Goal: Task Accomplishment & Management: Complete application form

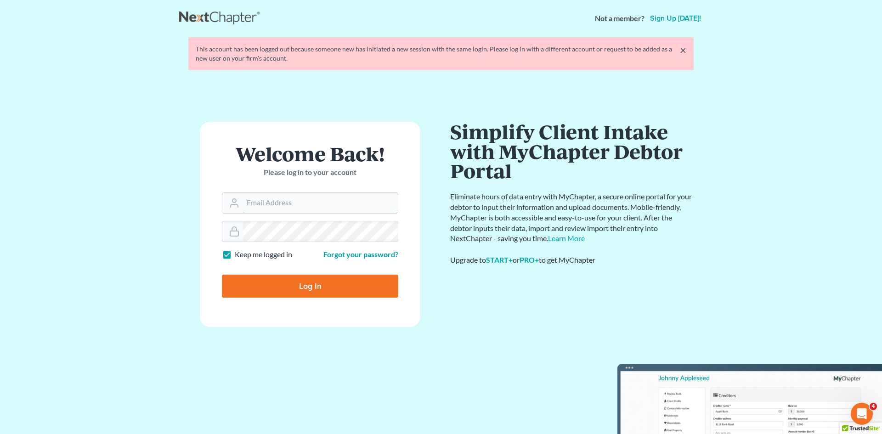
type input "[EMAIL_ADDRESS][DOMAIN_NAME]"
click at [350, 279] on input "Log In" at bounding box center [310, 286] width 176 height 23
type input "Thinking..."
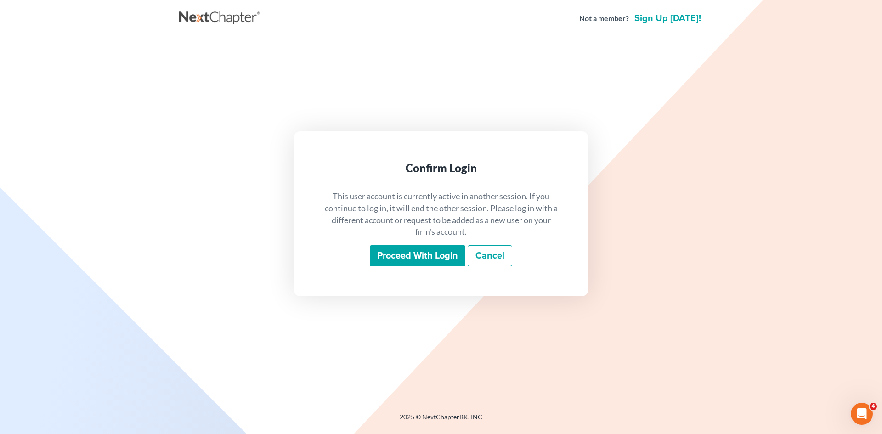
click at [405, 254] on input "Proceed with login" at bounding box center [418, 255] width 96 height 21
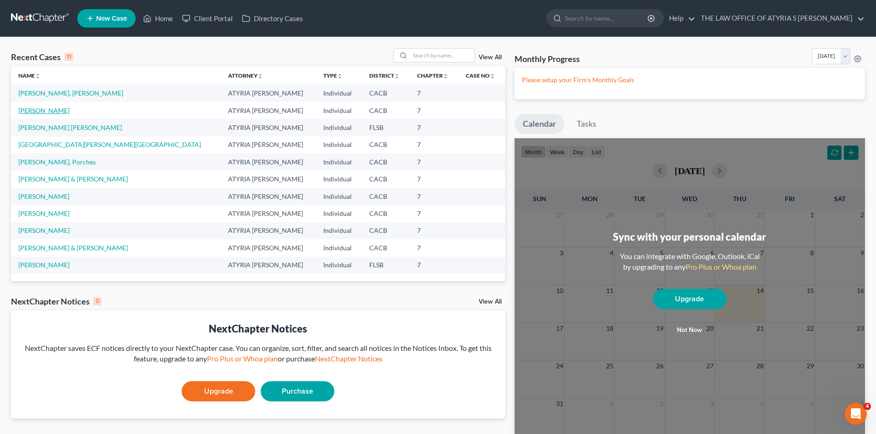
click at [49, 110] on link "[PERSON_NAME]" at bounding box center [43, 111] width 51 height 8
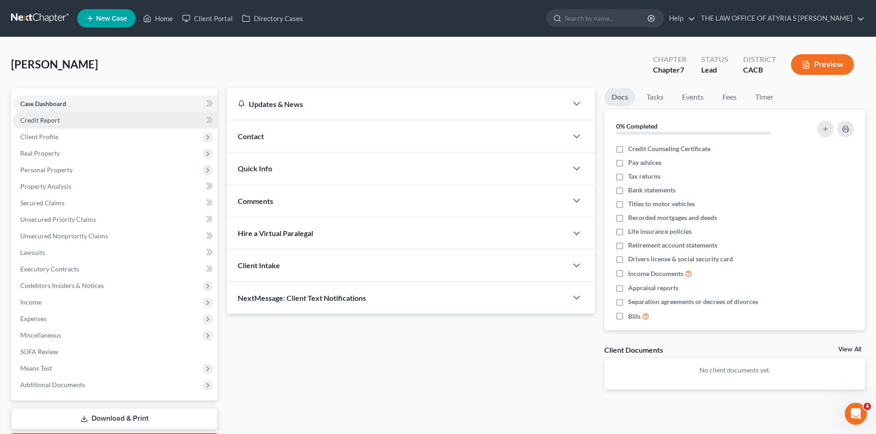
click at [80, 116] on link "Credit Report" at bounding box center [115, 120] width 205 height 17
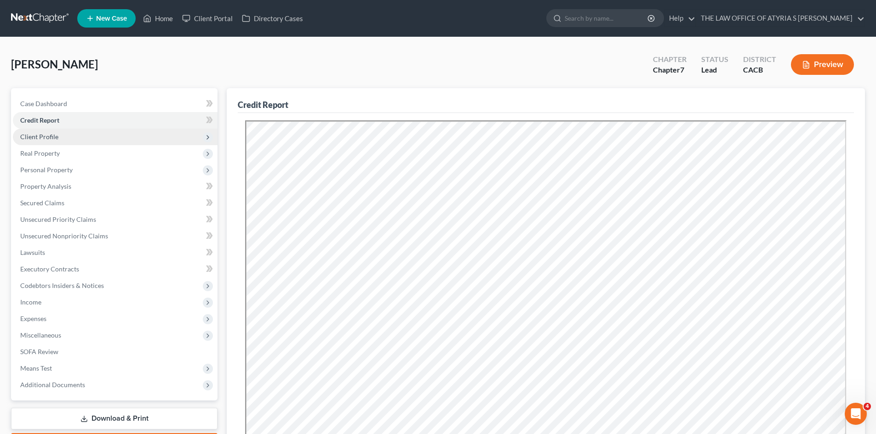
click at [58, 141] on span "Client Profile" at bounding box center [115, 137] width 205 height 17
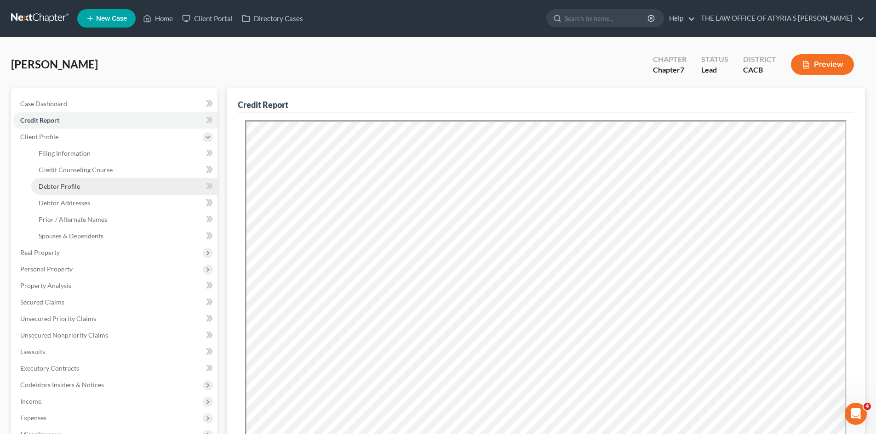
click at [54, 182] on span "Debtor Profile" at bounding box center [59, 186] width 41 height 8
select select "0"
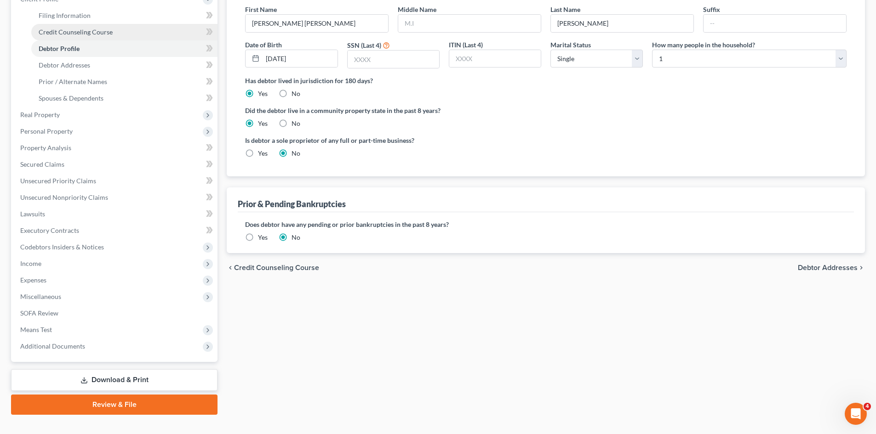
scroll to position [154, 0]
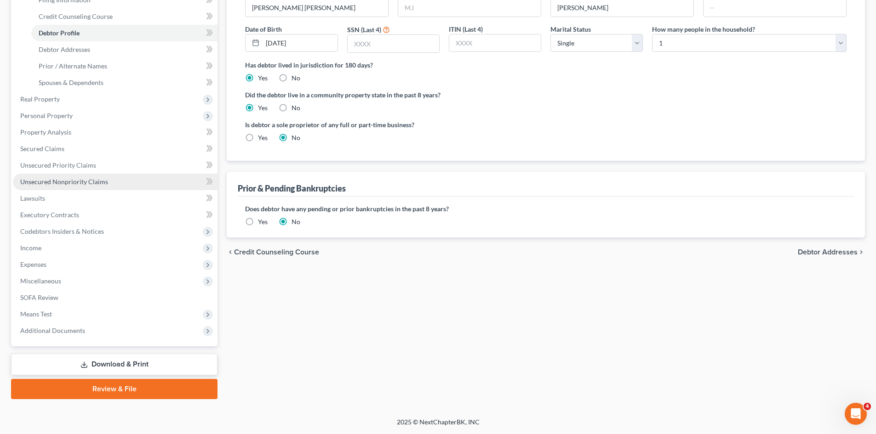
click at [62, 184] on span "Unsecured Nonpriority Claims" at bounding box center [64, 182] width 88 height 8
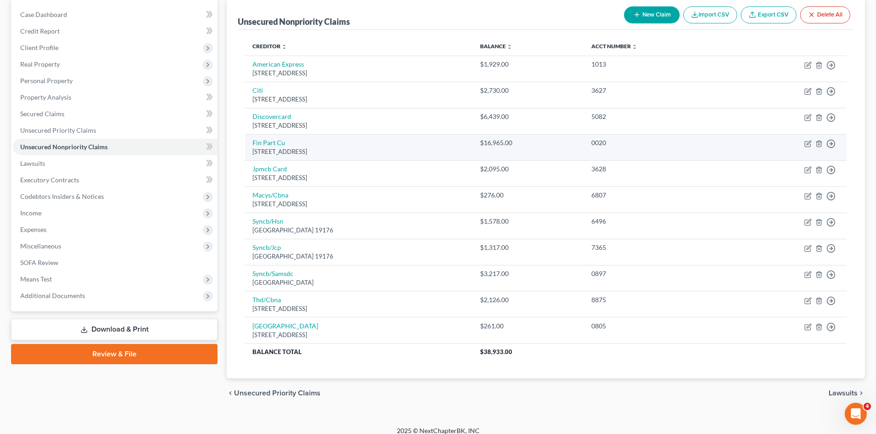
scroll to position [98, 0]
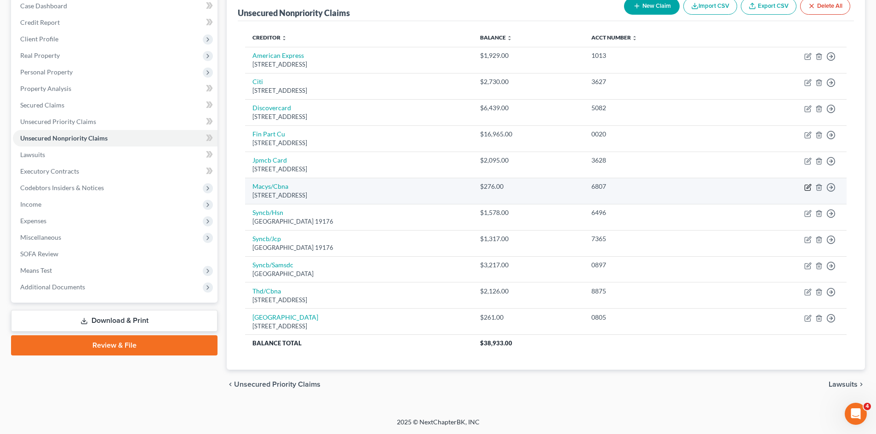
click at [807, 188] on icon "button" at bounding box center [808, 186] width 4 height 4
select select "43"
select select "2"
select select "0"
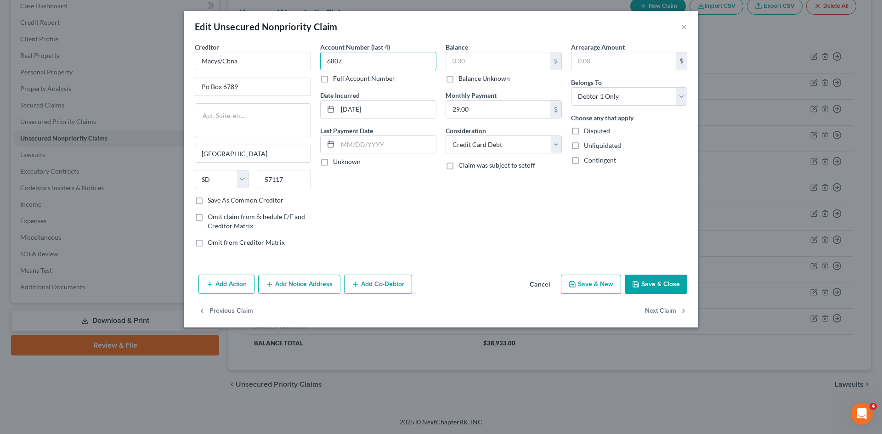
type input "6807"
click at [479, 63] on input "text" at bounding box center [498, 60] width 104 height 17
type input "400"
click at [675, 287] on button "Save & Close" at bounding box center [656, 284] width 63 height 19
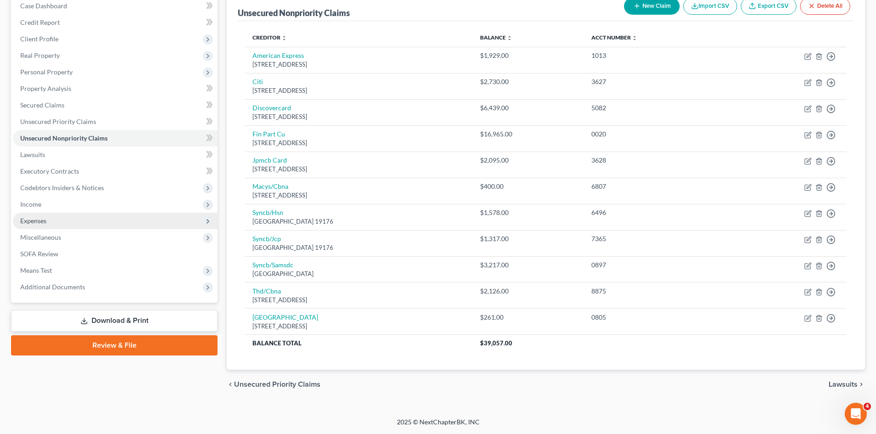
click at [39, 221] on span "Expenses" at bounding box center [33, 221] width 26 height 8
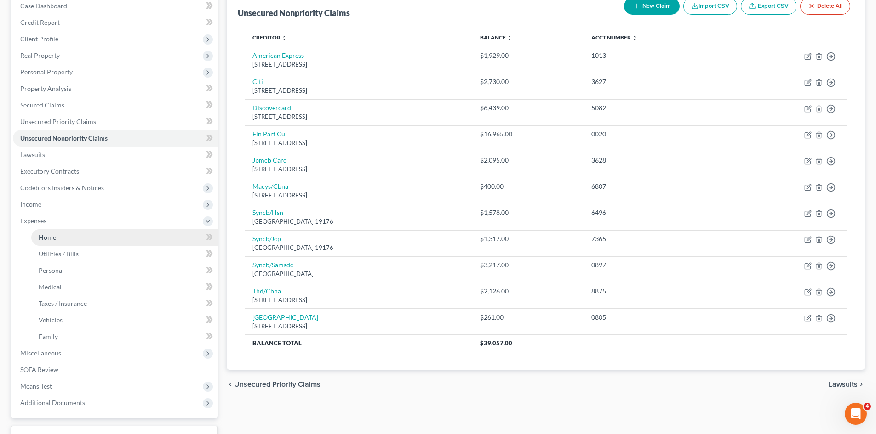
click at [77, 237] on link "Home" at bounding box center [124, 237] width 186 height 17
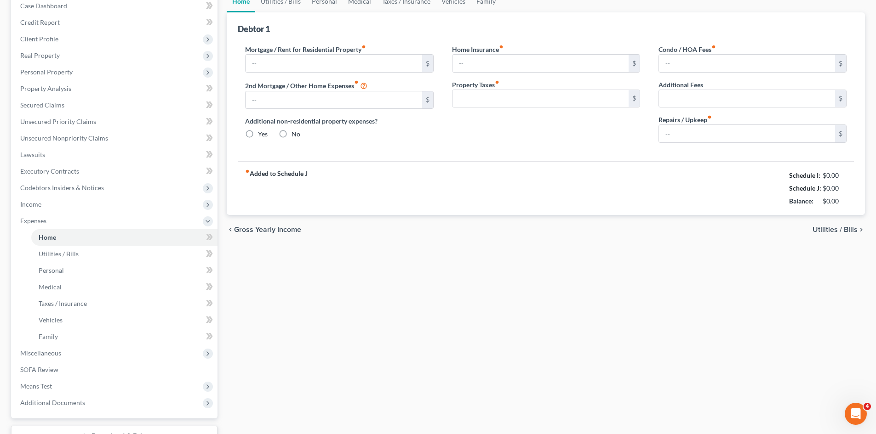
type input "1,103.00"
type input "0.00"
radio input "true"
type input "0.00"
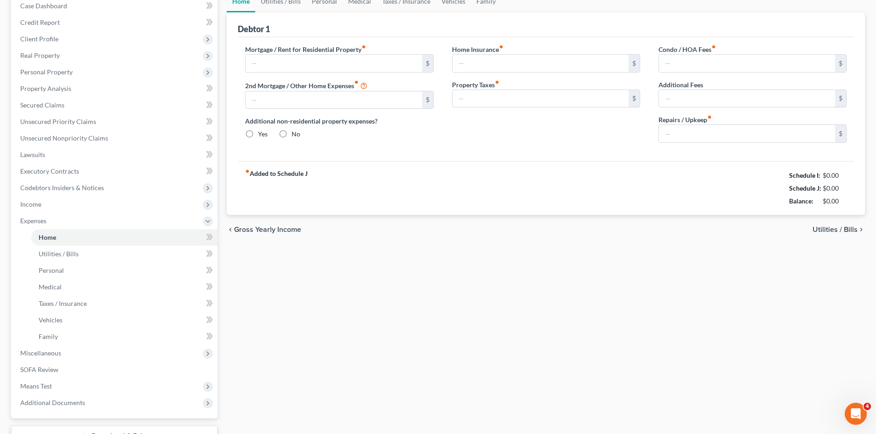
type input "0.00"
type input "25.00"
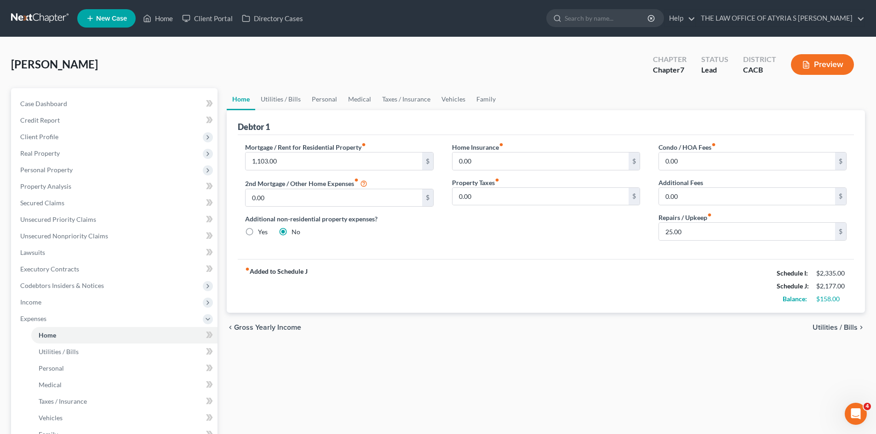
click at [827, 327] on span "Utilities / Bills" at bounding box center [834, 327] width 45 height 7
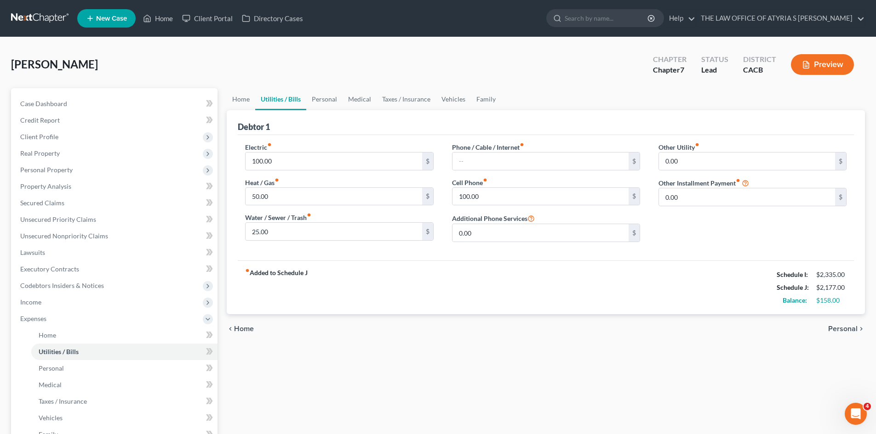
click at [832, 327] on span "Personal" at bounding box center [842, 328] width 29 height 7
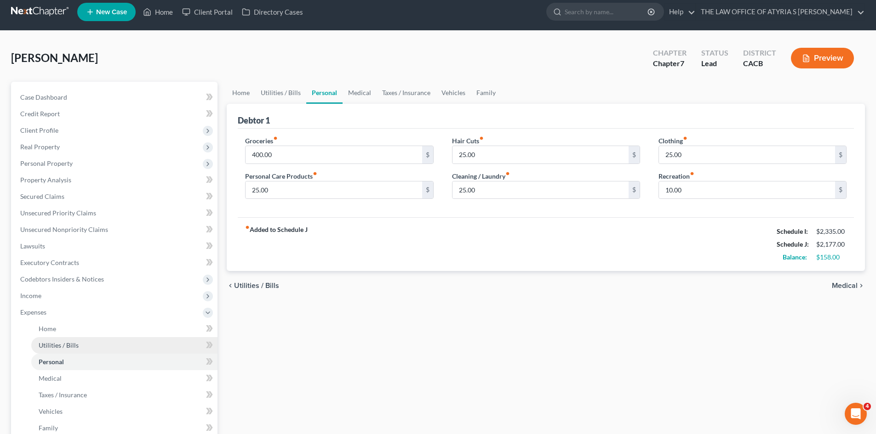
scroll to position [170, 0]
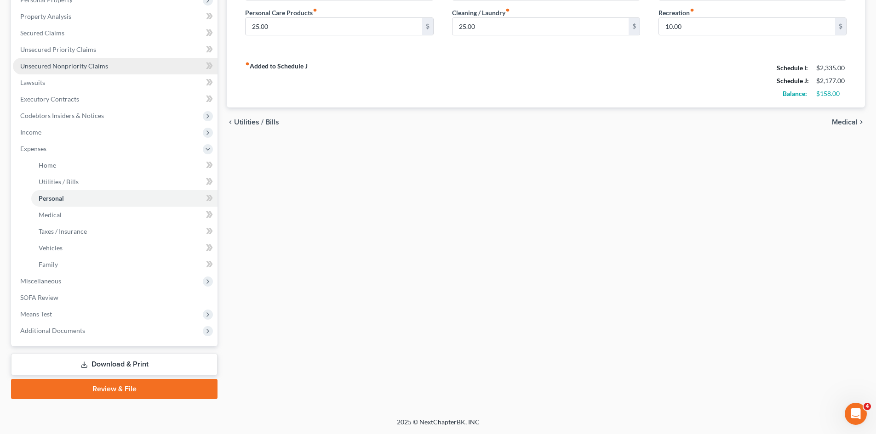
click at [74, 67] on span "Unsecured Nonpriority Claims" at bounding box center [64, 66] width 88 height 8
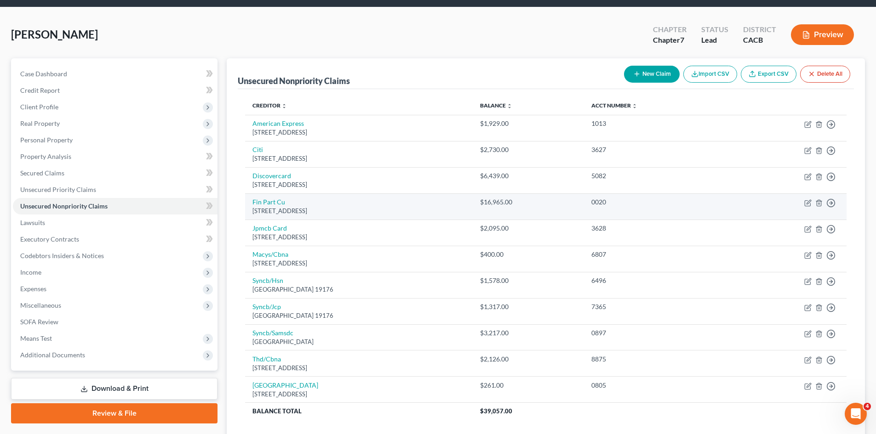
scroll to position [46, 0]
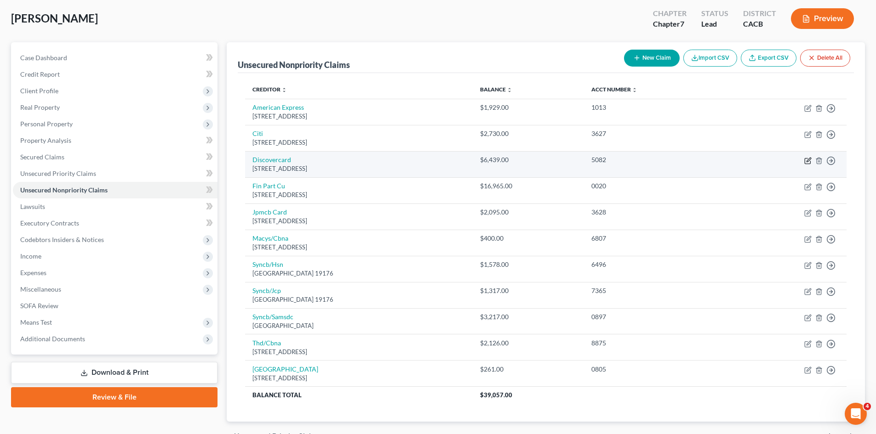
click at [806, 160] on icon "button" at bounding box center [807, 160] width 7 height 7
select select "46"
select select "2"
select select "0"
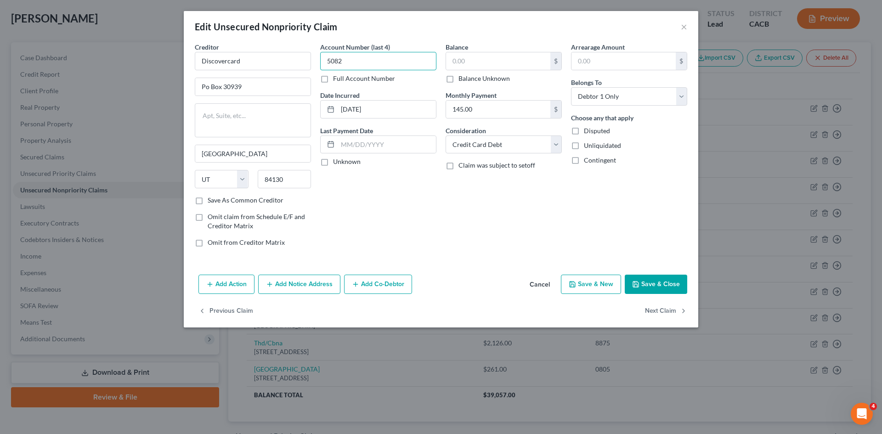
type input "5082"
click at [465, 61] on input "text" at bounding box center [498, 60] width 104 height 17
type input "7,500"
click at [654, 284] on button "Save & Close" at bounding box center [656, 284] width 63 height 19
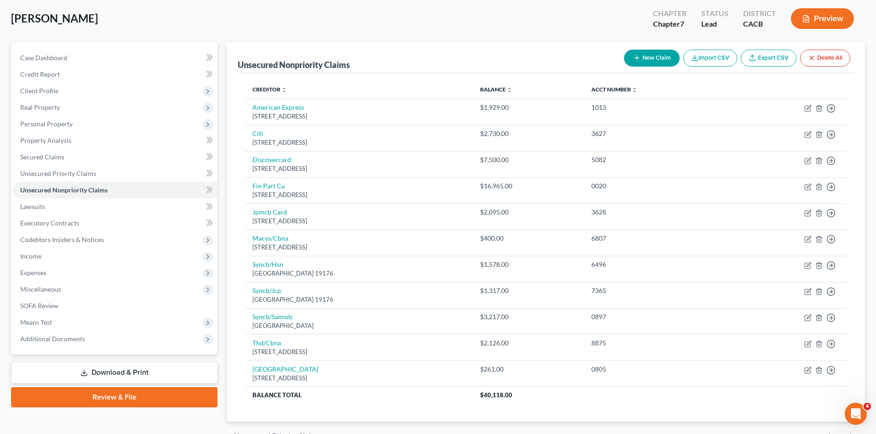
click at [638, 56] on button "New Claim" at bounding box center [652, 58] width 56 height 17
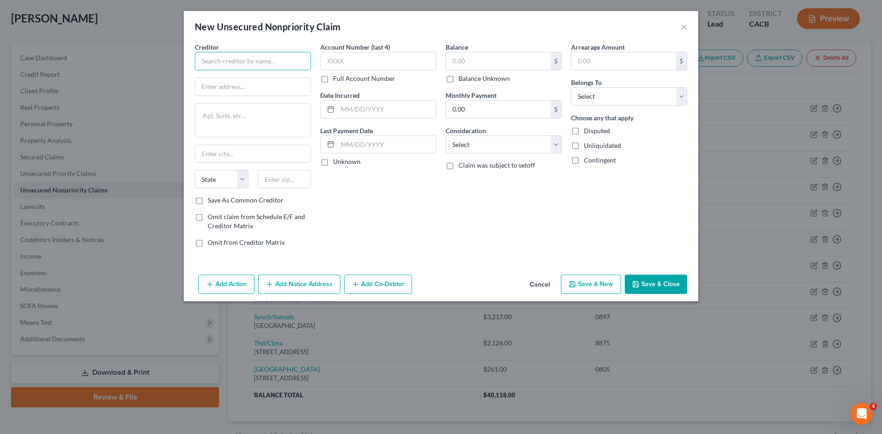
click at [219, 56] on input "text" at bounding box center [253, 61] width 116 height 18
type input "US Small Business Association"
click at [306, 83] on input "text" at bounding box center [252, 86] width 115 height 17
type input "PO Box 3918"
type input "[GEOGRAPHIC_DATA]"
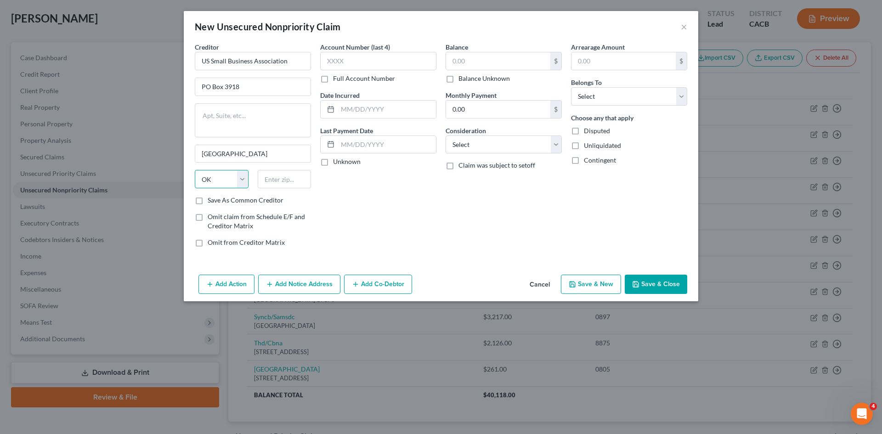
select select "38"
type input "97208"
click at [211, 196] on input "Save As Common Creditor" at bounding box center [214, 199] width 6 height 6
checkbox input "true"
click at [366, 60] on input "text" at bounding box center [378, 61] width 116 height 18
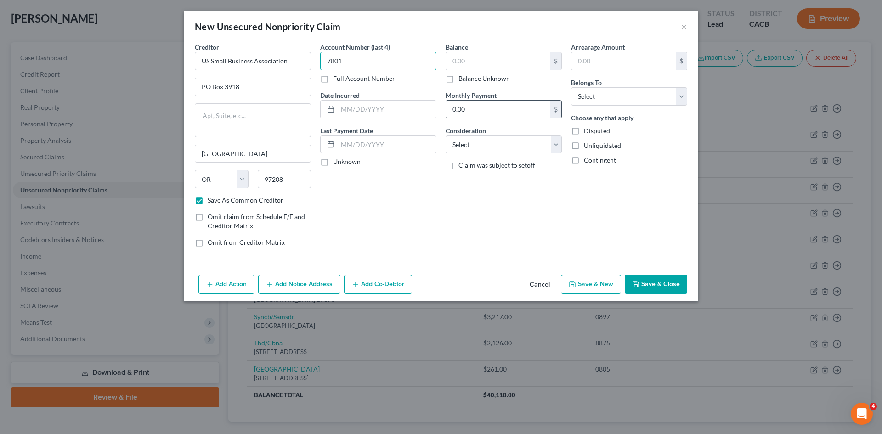
type input "7801"
click at [472, 60] on input "text" at bounding box center [498, 60] width 104 height 17
type input "8,700"
click at [540, 109] on input "0.00" at bounding box center [498, 109] width 104 height 17
type input "125"
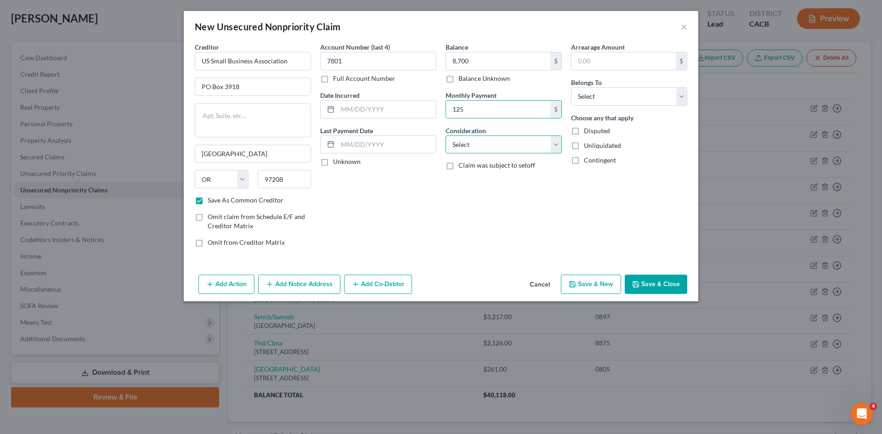
click at [561, 147] on select "Select Cable / Satellite Services Collection Agency Credit Card Debt Debt Couns…" at bounding box center [504, 145] width 116 height 18
select select "14"
click at [446, 136] on select "Select Cable / Satellite Services Collection Agency Credit Card Debt Debt Couns…" at bounding box center [504, 145] width 116 height 18
click at [491, 183] on input "text" at bounding box center [503, 179] width 115 height 17
type input "b"
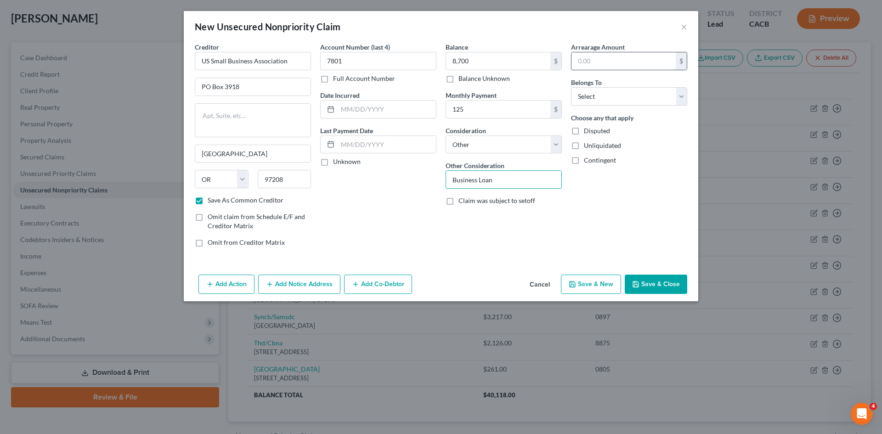
type input "Business Loan"
click at [631, 57] on input "text" at bounding box center [624, 60] width 104 height 17
click at [655, 88] on select "Select Debtor 1 Only Debtor 2 Only Debtor 1 And Debtor 2 Only At Least One Of T…" at bounding box center [629, 96] width 116 height 18
select select "0"
click at [571, 87] on select "Select Debtor 1 Only Debtor 2 Only Debtor 1 And Debtor 2 Only At Least One Of T…" at bounding box center [629, 96] width 116 height 18
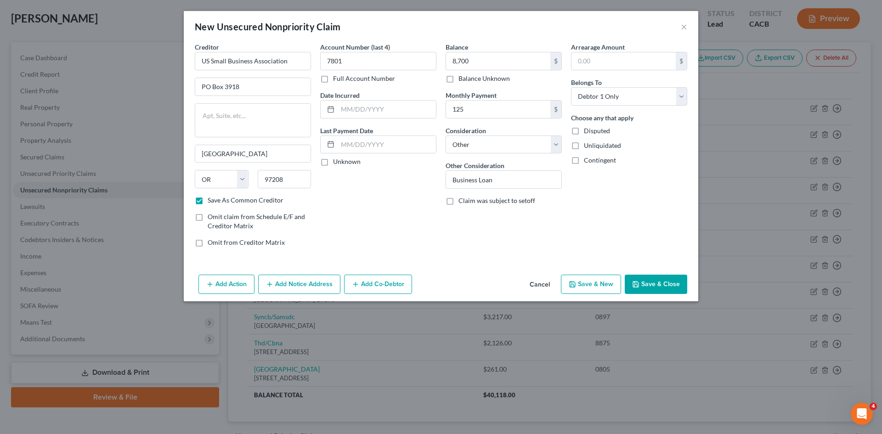
click at [666, 289] on button "Save & Close" at bounding box center [656, 284] width 63 height 19
checkbox input "false"
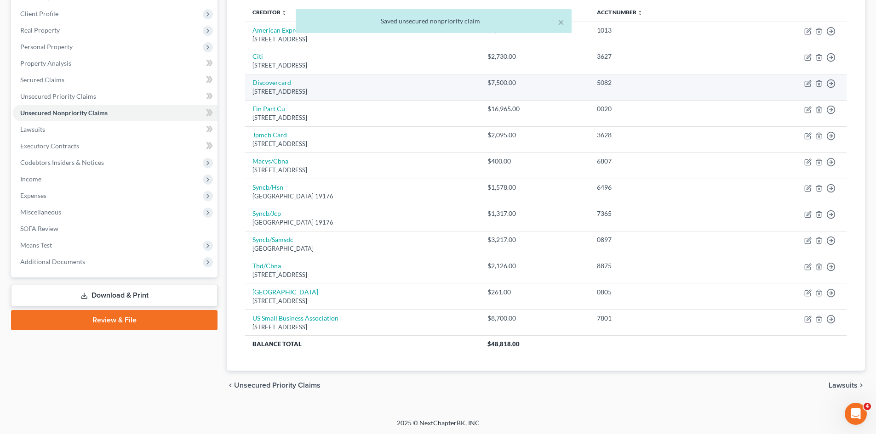
scroll to position [124, 0]
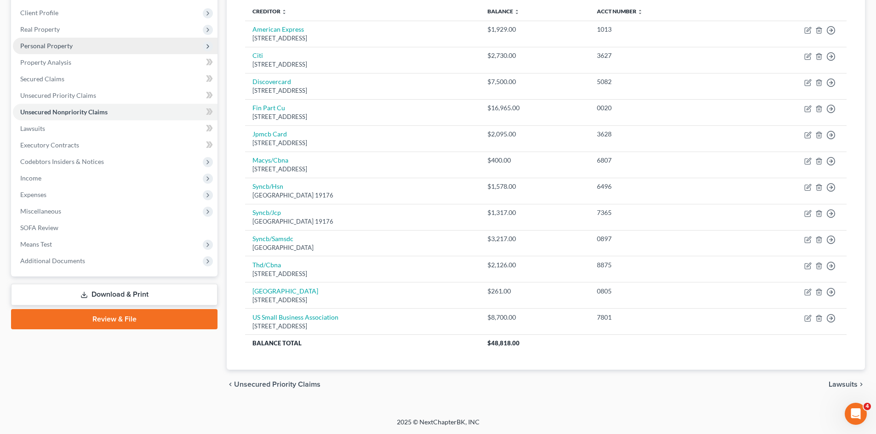
click at [63, 40] on span "Personal Property" at bounding box center [115, 46] width 205 height 17
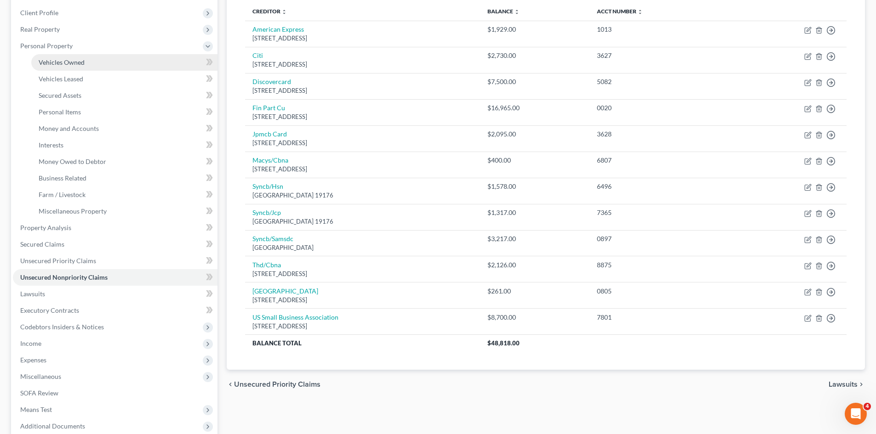
click at [81, 64] on span "Vehicles Owned" at bounding box center [62, 62] width 46 height 8
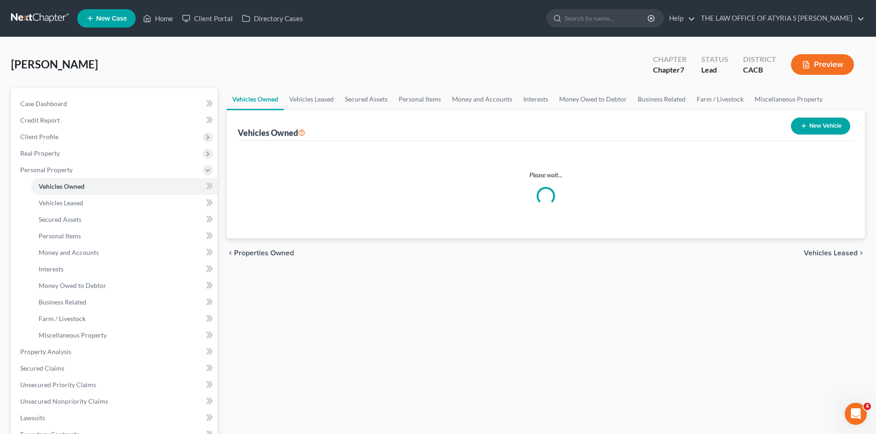
click at [814, 123] on button "New Vehicle" at bounding box center [820, 126] width 59 height 17
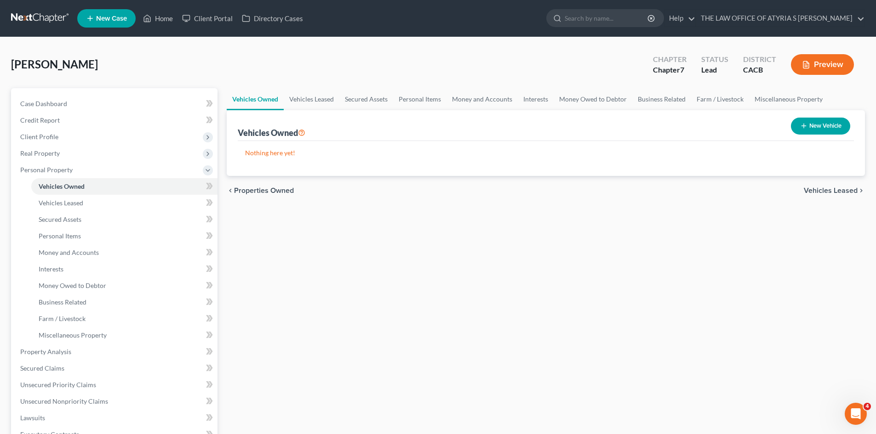
click at [836, 125] on button "New Vehicle" at bounding box center [820, 126] width 59 height 17
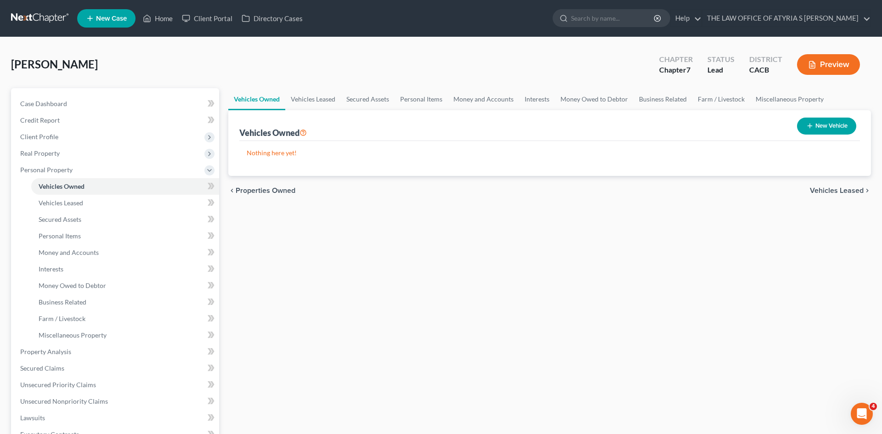
select select "0"
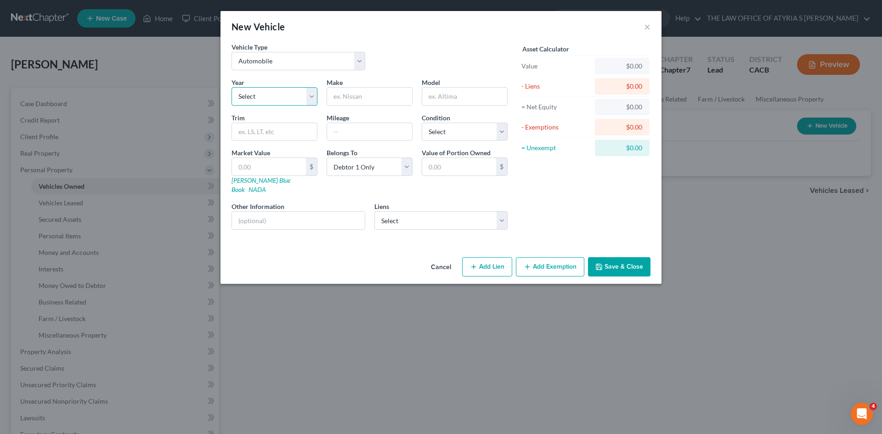
click at [285, 97] on select "Select 2026 2025 2024 2023 2022 2021 2020 2019 2018 2017 2016 2015 2014 2013 20…" at bounding box center [275, 96] width 86 height 18
select select "10"
click at [232, 87] on select "Select 2026 2025 2024 2023 2022 2021 2020 2019 2018 2017 2016 2015 2014 2013 20…" at bounding box center [275, 96] width 86 height 18
click at [374, 93] on input "text" at bounding box center [369, 96] width 85 height 17
paste input "Kia Soul"
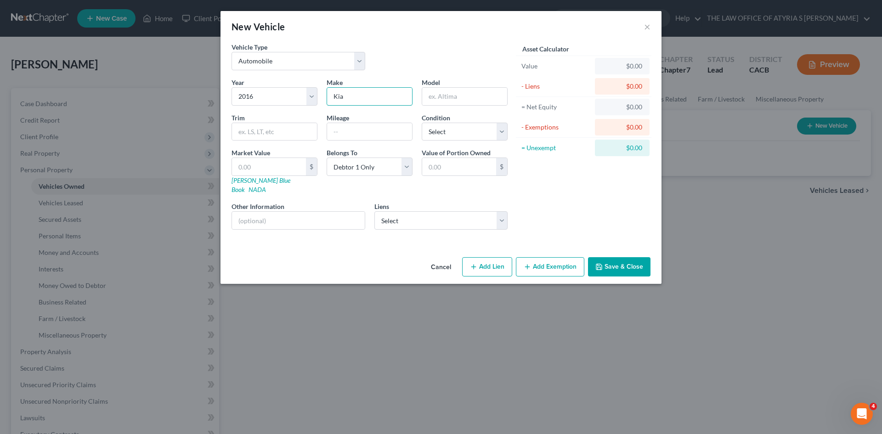
type input "Kia"
paste input "Soul"
type input "Soul"
type input "80000"
click at [483, 133] on select "Select Excellent Very Good Good Fair Poor" at bounding box center [465, 132] width 86 height 18
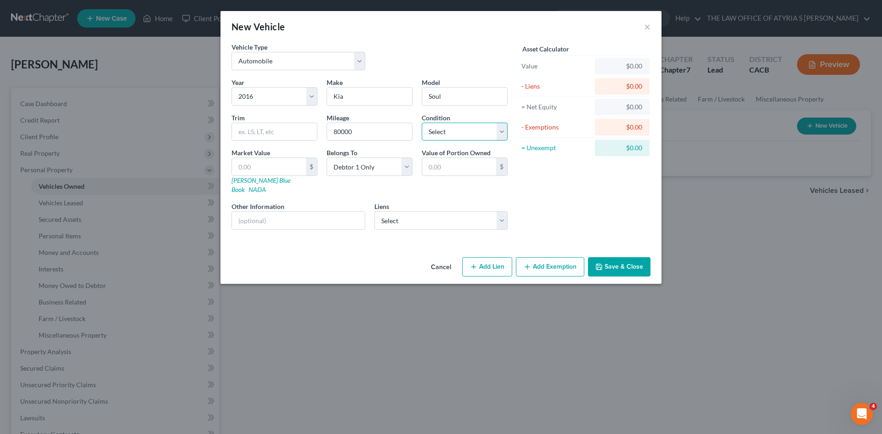
select select "2"
click at [422, 123] on select "Select Excellent Very Good Good Fair Poor" at bounding box center [465, 132] width 86 height 18
click at [469, 211] on select "Select Univ City Cu - $7,343.00" at bounding box center [442, 220] width 134 height 18
select select "4"
select select "0"
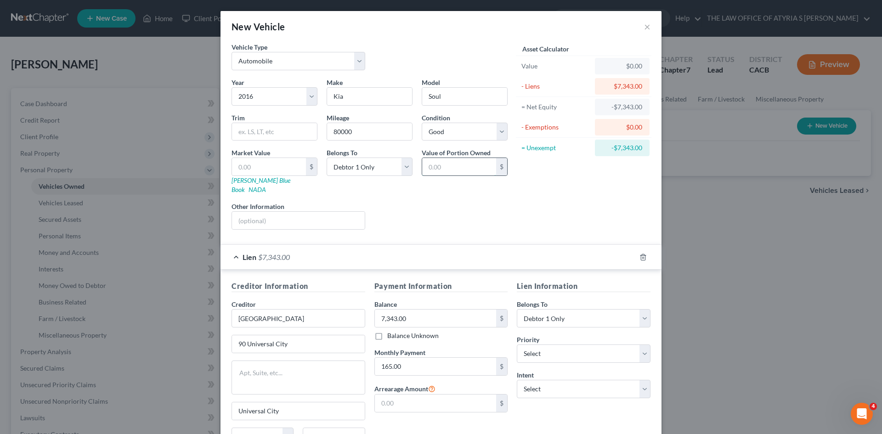
click at [437, 165] on input "text" at bounding box center [459, 166] width 74 height 17
type input "5,500"
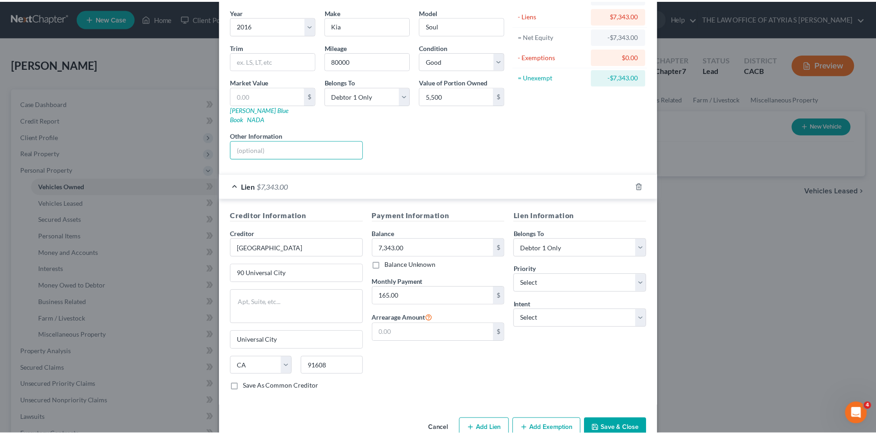
scroll to position [84, 0]
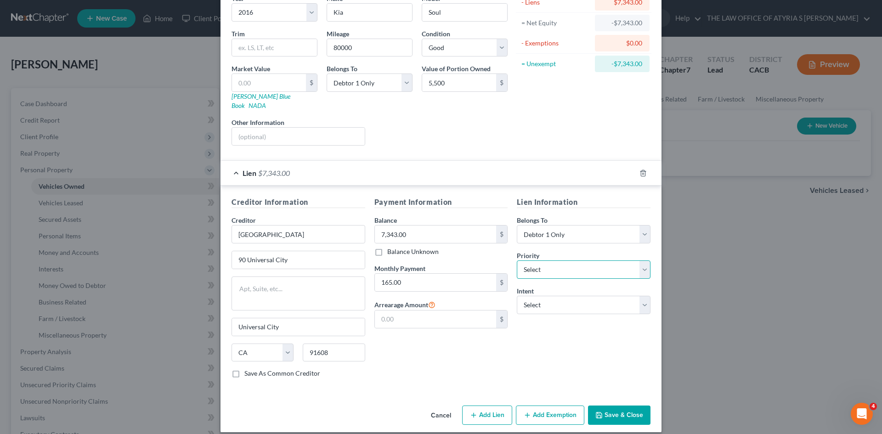
click at [620, 261] on select "Select 1st 2nd 3rd 4th 5th 6th 7th 8th 9th 10th 11th 12th 13th 14th 15th 16th 1…" at bounding box center [584, 270] width 134 height 18
select select "0"
click at [517, 261] on select "Select 1st 2nd 3rd 4th 5th 6th 7th 8th 9th 10th 11th 12th 13th 14th 15th 16th 1…" at bounding box center [584, 270] width 134 height 18
click at [580, 296] on select "Select Surrender Redeem Reaffirm Avoid Other" at bounding box center [584, 305] width 134 height 18
select select "2"
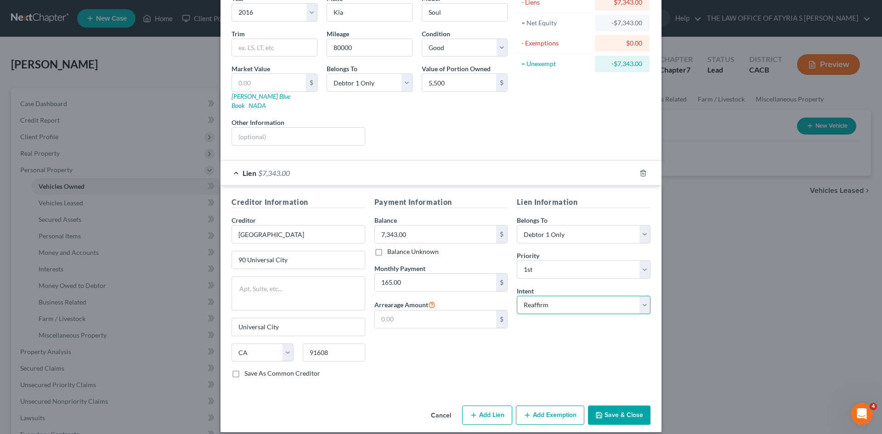
click at [517, 296] on select "Select Surrender Redeem Reaffirm Avoid Other" at bounding box center [584, 305] width 134 height 18
click at [612, 408] on button "Save & Close" at bounding box center [619, 415] width 63 height 19
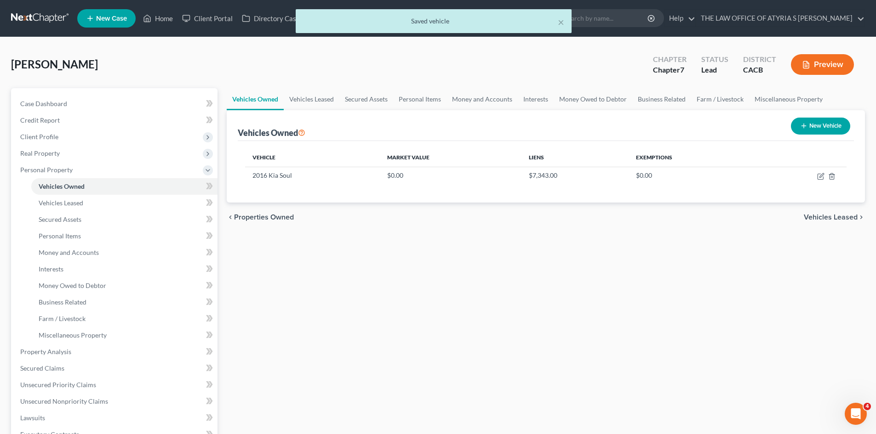
click at [814, 214] on span "Vehicles Leased" at bounding box center [830, 217] width 54 height 7
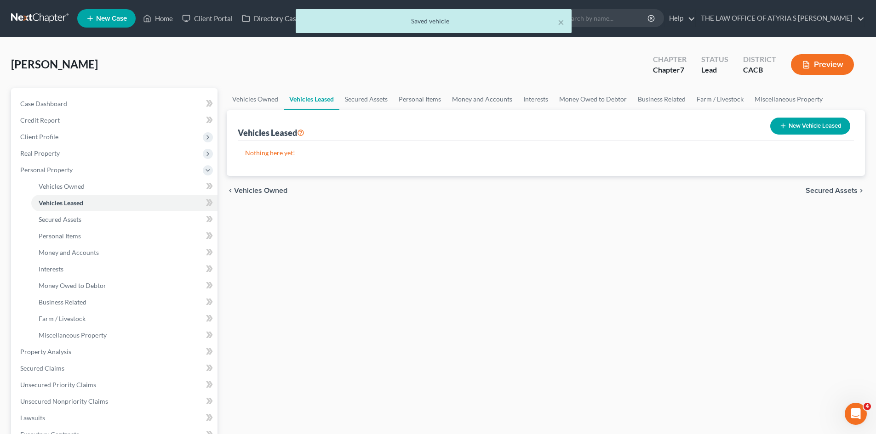
click at [825, 190] on span "Secured Assets" at bounding box center [831, 190] width 52 height 7
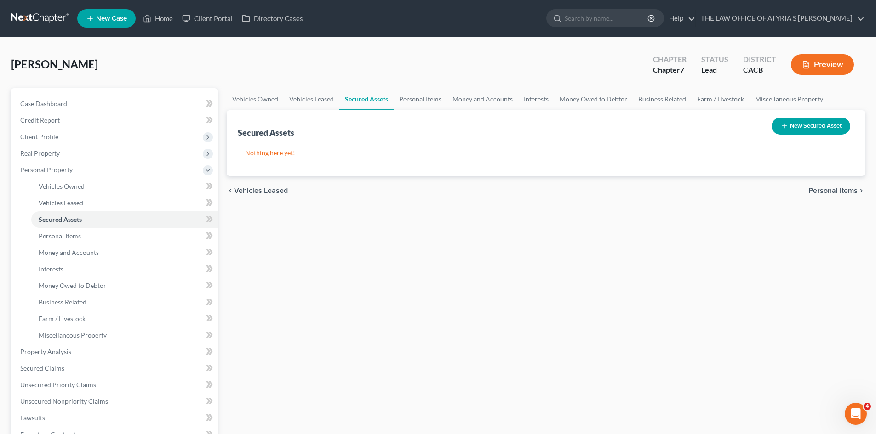
click at [825, 188] on span "Personal Items" at bounding box center [832, 190] width 49 height 7
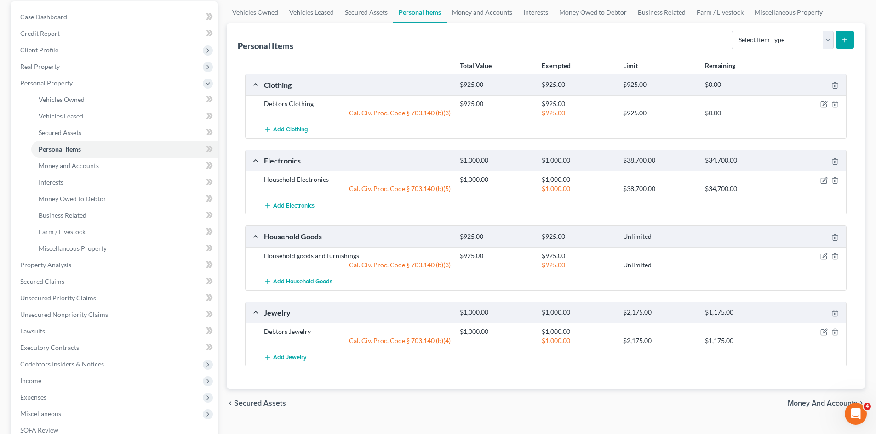
scroll to position [184, 0]
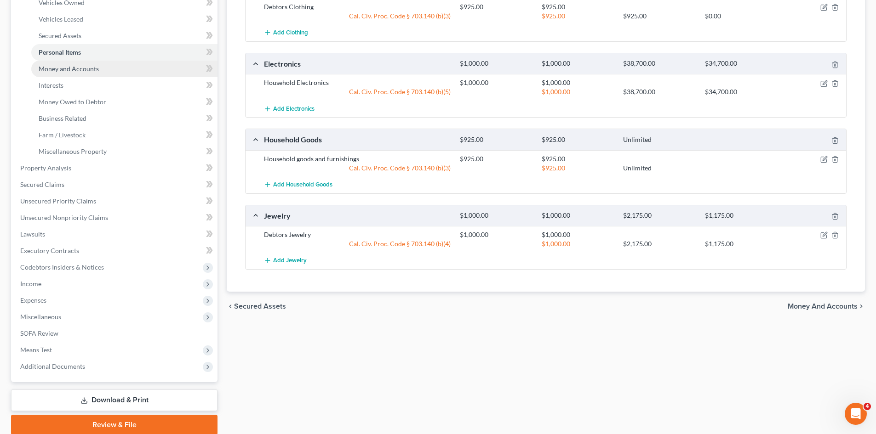
click at [130, 71] on link "Money and Accounts" at bounding box center [124, 69] width 186 height 17
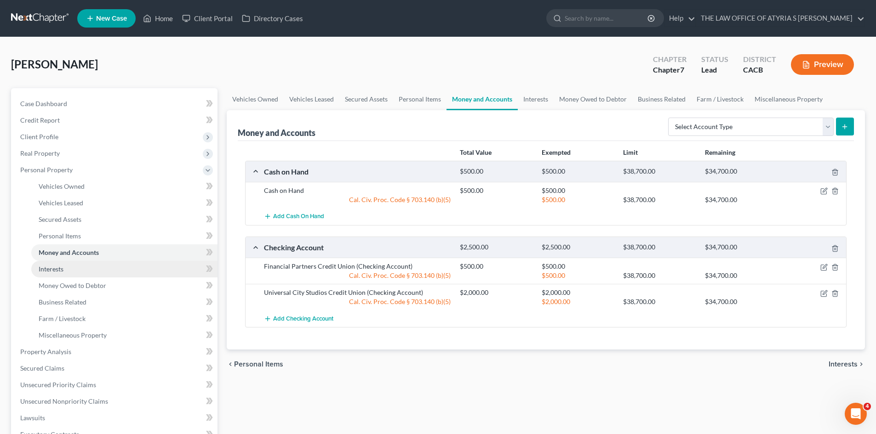
click at [86, 273] on link "Interests" at bounding box center [124, 269] width 186 height 17
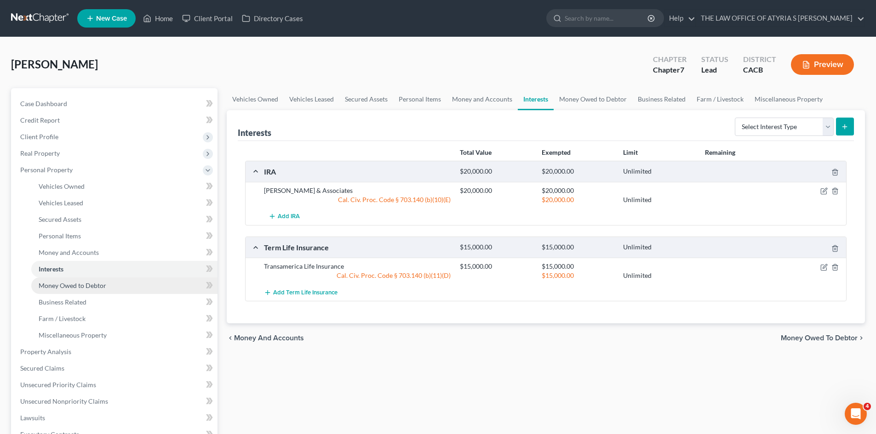
click at [90, 289] on span "Money Owed to Debtor" at bounding box center [73, 286] width 68 height 8
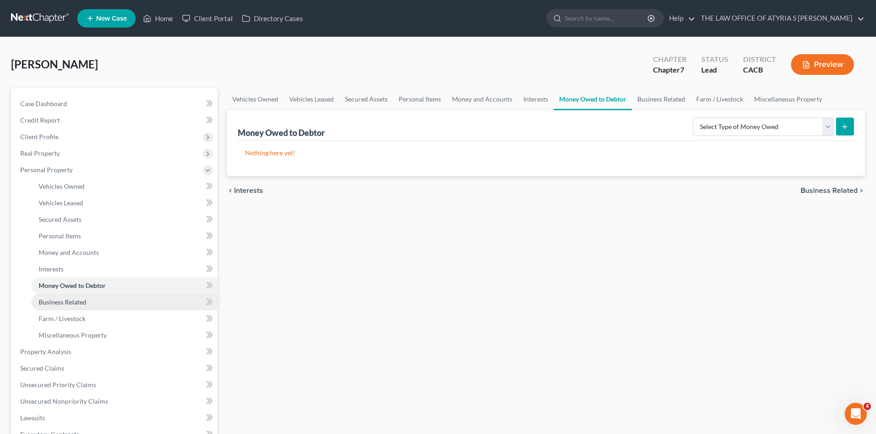
click at [81, 308] on link "Business Related" at bounding box center [124, 302] width 186 height 17
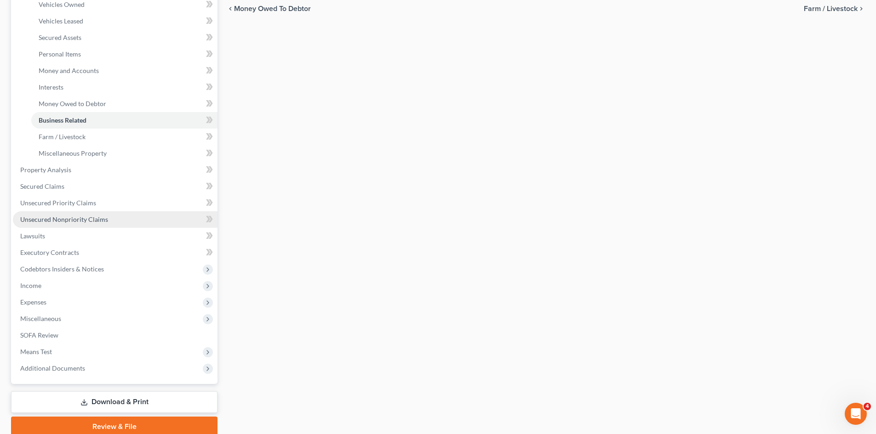
scroll to position [184, 0]
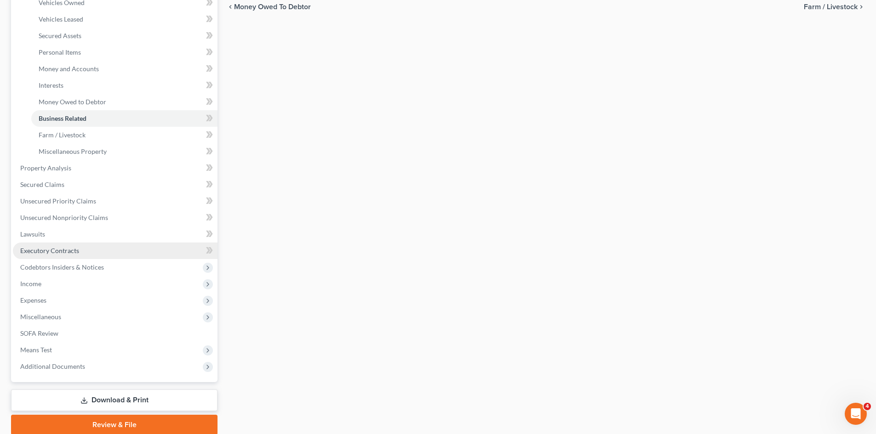
click at [58, 252] on span "Executory Contracts" at bounding box center [49, 251] width 59 height 8
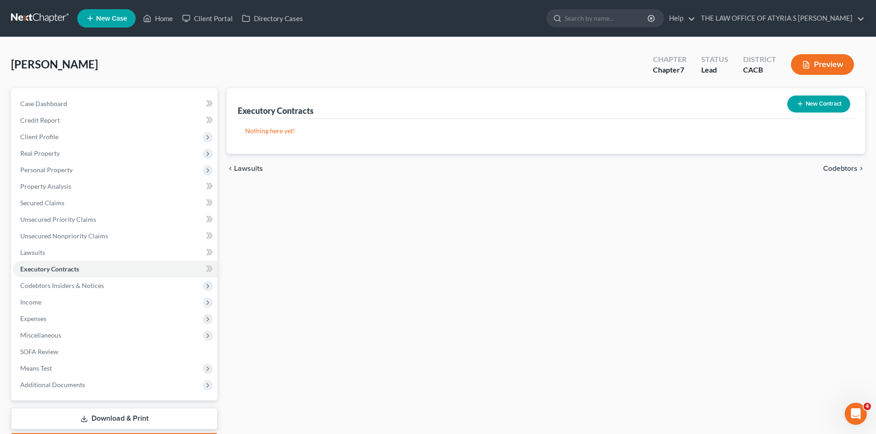
click at [811, 101] on button "New Contract" at bounding box center [818, 104] width 63 height 17
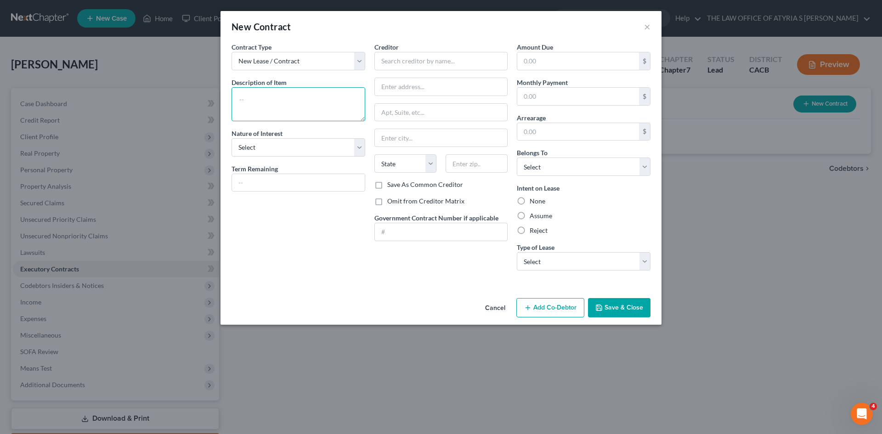
click at [292, 92] on textarea at bounding box center [299, 104] width 134 height 34
type textarea "Residential Lease"
click at [290, 135] on div "Nature of Interest Select Purchaser Agent Lessor Lessee" at bounding box center [299, 143] width 134 height 28
click at [288, 146] on select "Select Purchaser Agent Lessor Lessee" at bounding box center [299, 147] width 134 height 18
select select "3"
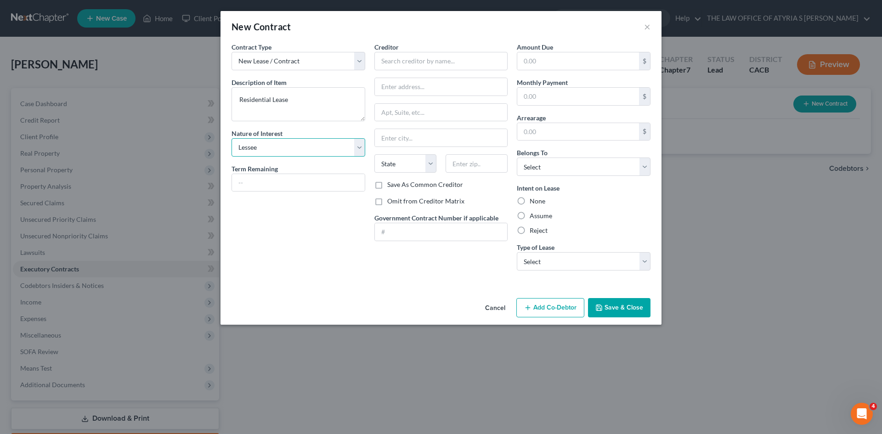
click at [232, 138] on select "Select Purchaser Agent Lessor Lessee" at bounding box center [299, 147] width 134 height 18
click at [411, 64] on input "text" at bounding box center [442, 61] width 134 height 18
paste input "[PERSON_NAME] Hills Estates partnership"
click at [454, 62] on input "[PERSON_NAME] Hills Estates partnership" at bounding box center [442, 61] width 134 height 18
type input "[PERSON_NAME] Hills Estates Partnership"
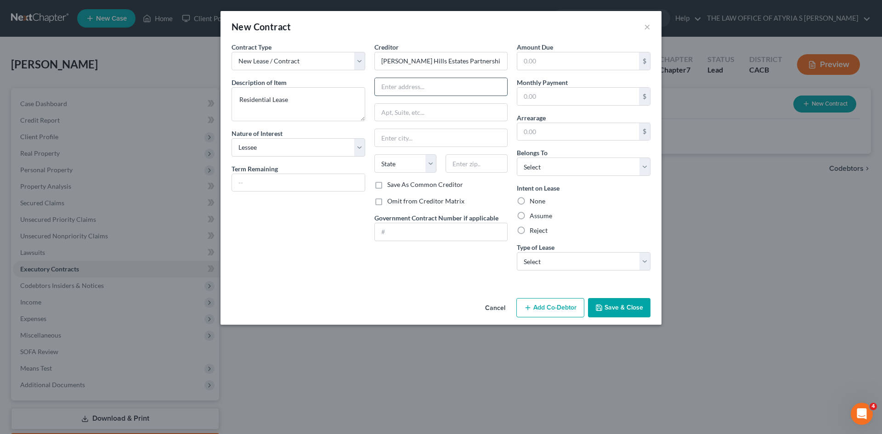
click at [417, 86] on input "text" at bounding box center [441, 86] width 133 height 17
paste input "[STREET_ADDRESS][PERSON_NAME]"
type input "[STREET_ADDRESS][PERSON_NAME]"
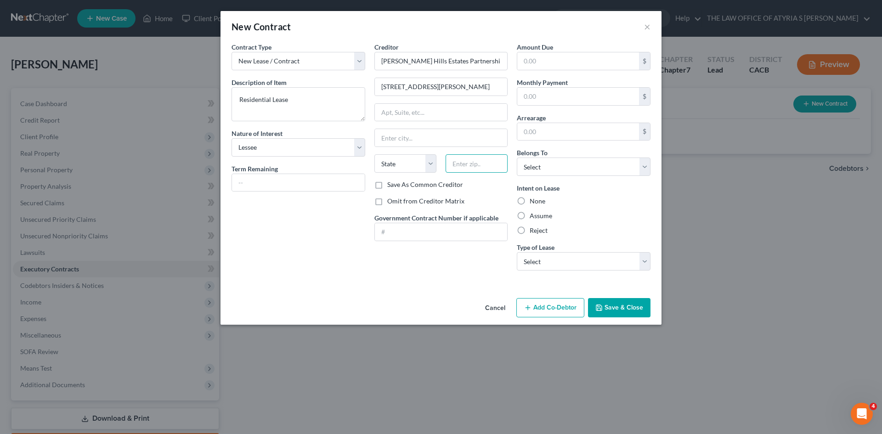
paste input "90220"
type input "90220"
click at [449, 86] on input "[STREET_ADDRESS][PERSON_NAME]" at bounding box center [441, 86] width 133 height 17
type input "[PERSON_NAME]"
select select "4"
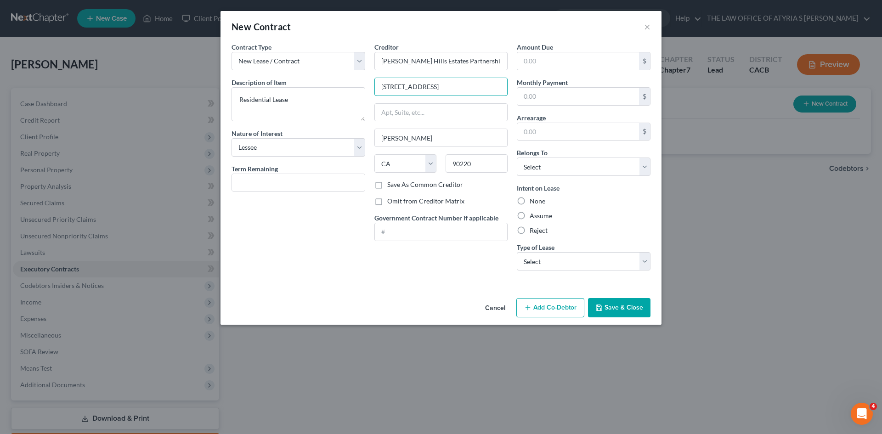
type input "[STREET_ADDRESS]"
paste input "[GEOGRAPHIC_DATA][PERSON_NAME]"
type input "[GEOGRAPHIC_DATA][PERSON_NAME]"
click at [387, 184] on label "Save As Common Creditor" at bounding box center [425, 184] width 76 height 9
click at [391, 184] on input "Save As Common Creditor" at bounding box center [394, 183] width 6 height 6
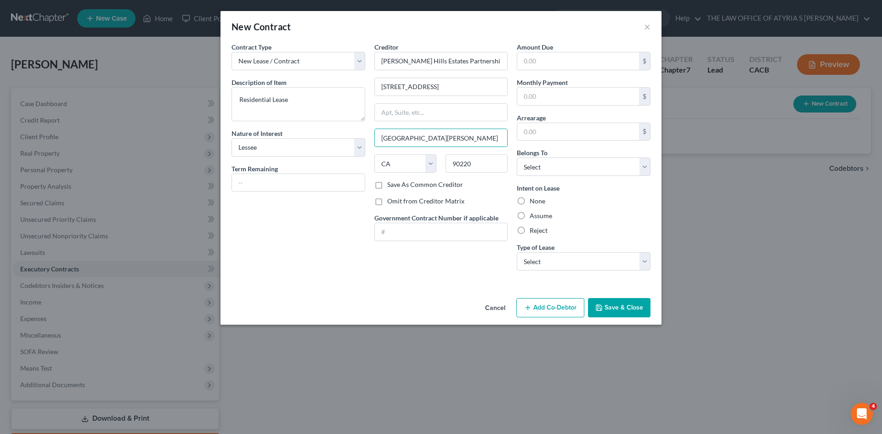
checkbox input "true"
click at [614, 63] on input "text" at bounding box center [579, 60] width 122 height 17
type input "1,103"
click at [617, 169] on select "Select Debtor 1 Only Debtor 2 Only Debtor 1 And Debtor 2 Only At Least One Of T…" at bounding box center [584, 167] width 134 height 18
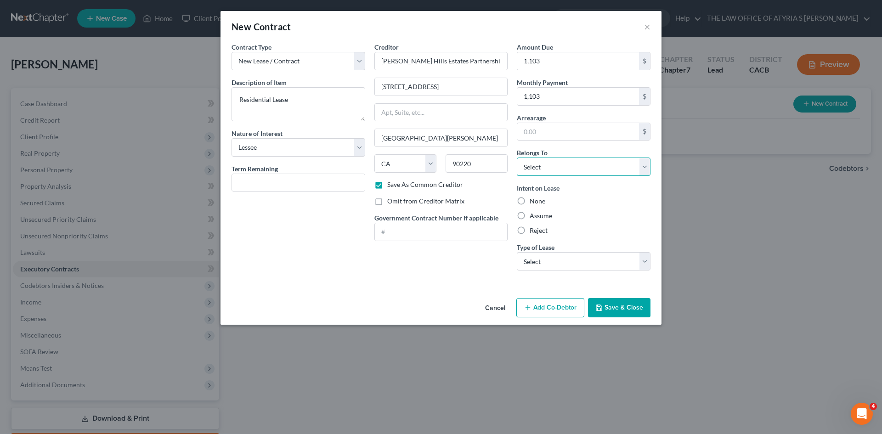
select select "0"
click at [517, 158] on select "Select Debtor 1 Only Debtor 2 Only Debtor 1 And Debtor 2 Only At Least One Of T…" at bounding box center [584, 167] width 134 height 18
click at [530, 215] on label "Assume" at bounding box center [541, 215] width 23 height 9
click at [534, 215] on input "Assume" at bounding box center [537, 214] width 6 height 6
radio input "true"
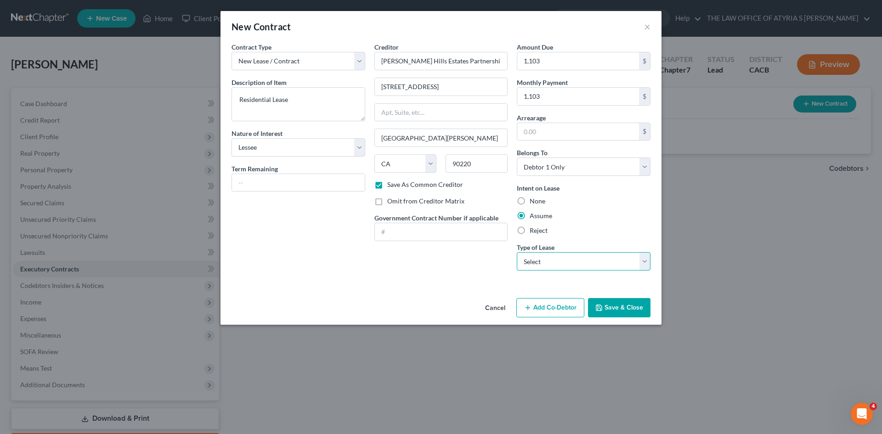
click at [558, 261] on select "Select Real Estate Car Other" at bounding box center [584, 261] width 134 height 18
select select "0"
click at [517, 252] on select "Select Real Estate Car Other" at bounding box center [584, 261] width 134 height 18
click at [621, 309] on button "Save & Close" at bounding box center [619, 307] width 63 height 19
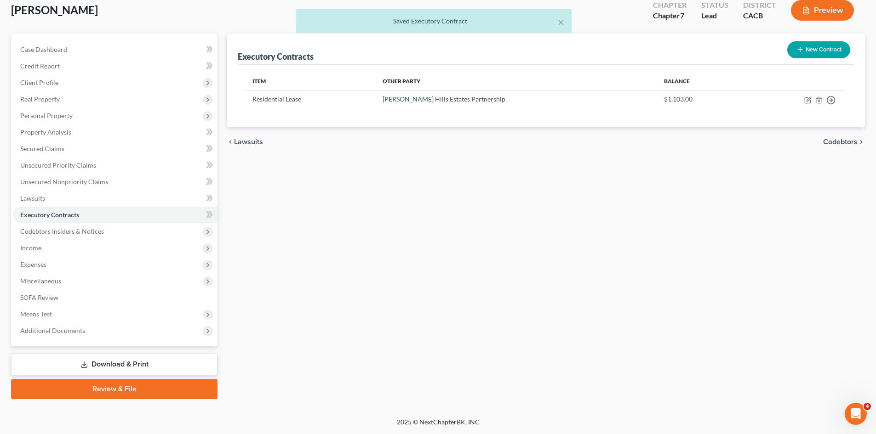
click at [114, 371] on link "Download & Print" at bounding box center [114, 365] width 206 height 22
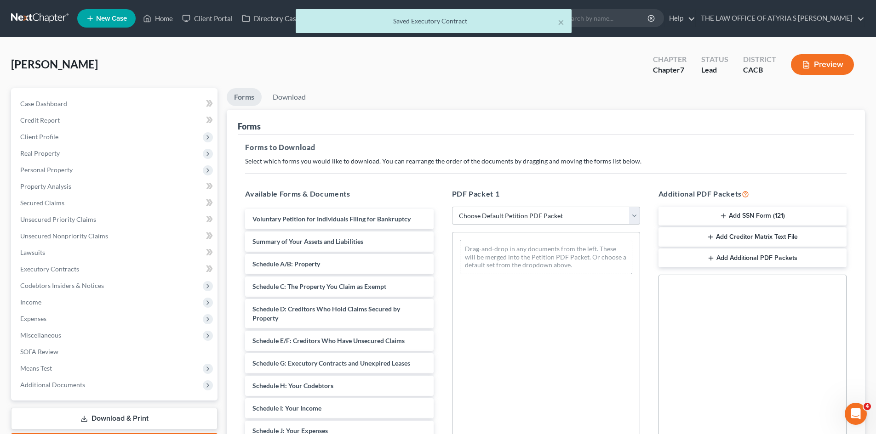
click at [602, 218] on select "Choose Default Petition PDF Packet Complete Bankruptcy Petition (all forms and …" at bounding box center [546, 216] width 188 height 18
select select "0"
click at [452, 207] on select "Choose Default Petition PDF Packet Complete Bankruptcy Petition (all forms and …" at bounding box center [546, 216] width 188 height 18
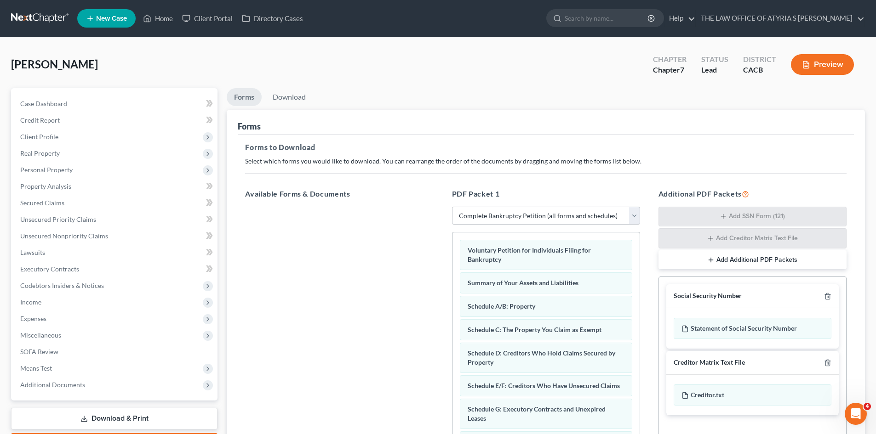
scroll to position [134, 0]
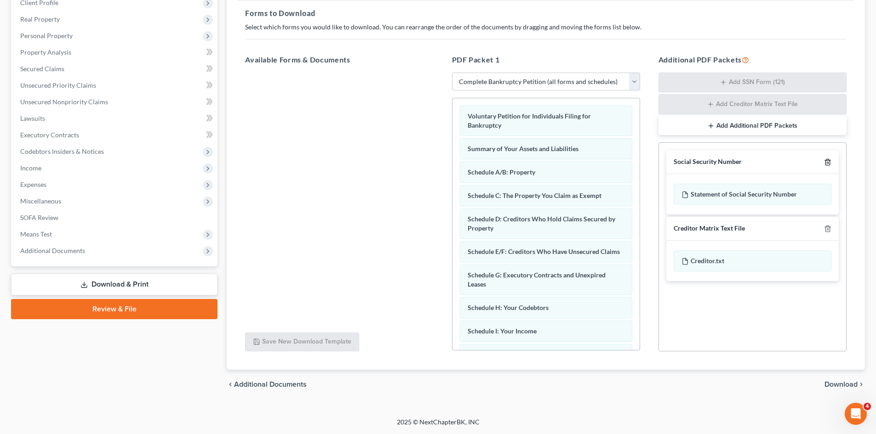
click at [825, 160] on polyline "button" at bounding box center [828, 160] width 6 height 0
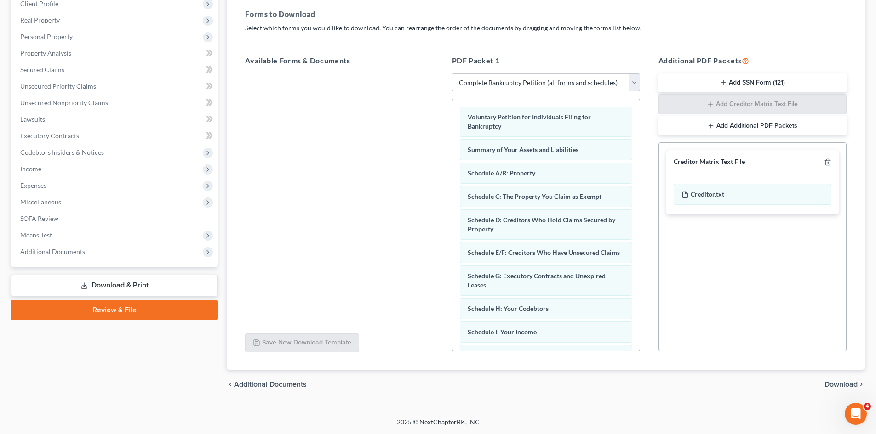
click at [834, 387] on span "Download" at bounding box center [840, 384] width 33 height 7
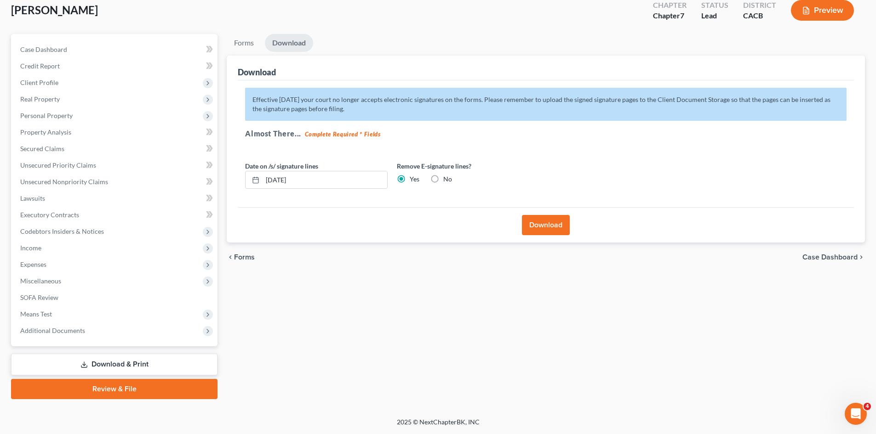
click at [562, 226] on button "Download" at bounding box center [546, 225] width 48 height 20
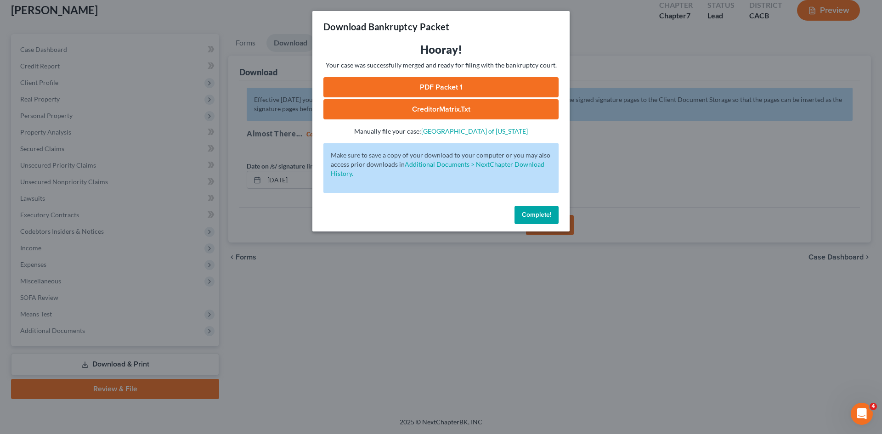
click at [469, 79] on link "PDF Packet 1" at bounding box center [441, 87] width 235 height 20
click at [527, 218] on button "Complete!" at bounding box center [537, 215] width 44 height 18
